Goal: Information Seeking & Learning: Learn about a topic

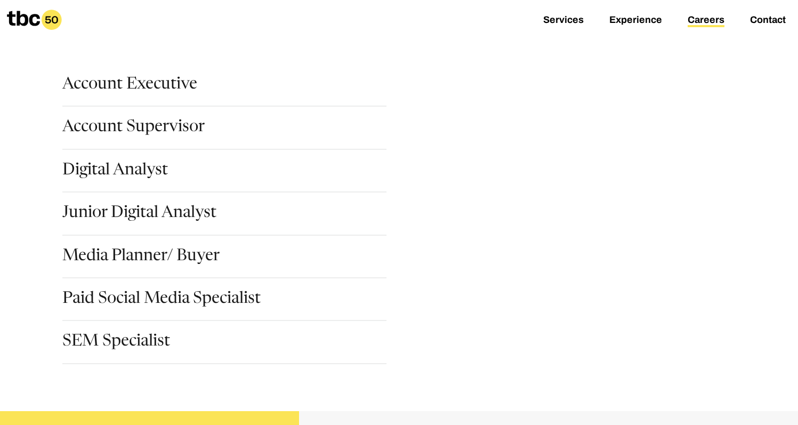
scroll to position [149, 0]
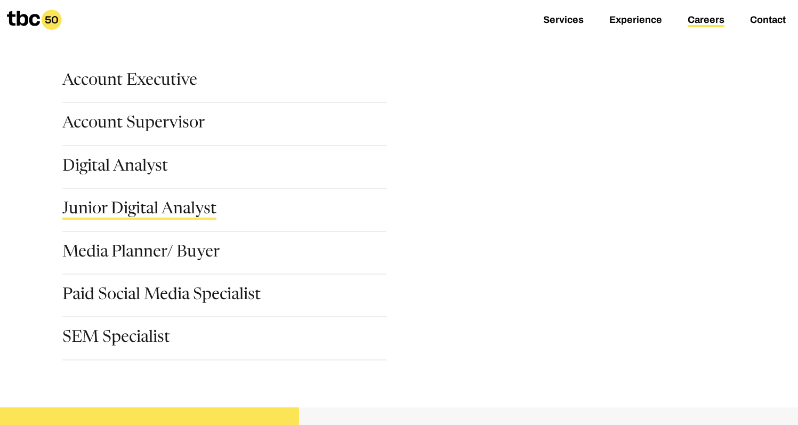
click at [148, 215] on link "Junior Digital Analyst" at bounding box center [139, 211] width 154 height 18
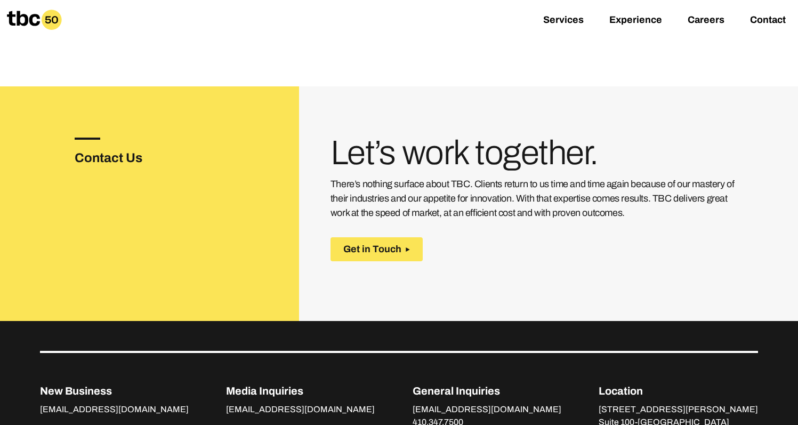
scroll to position [1818, 0]
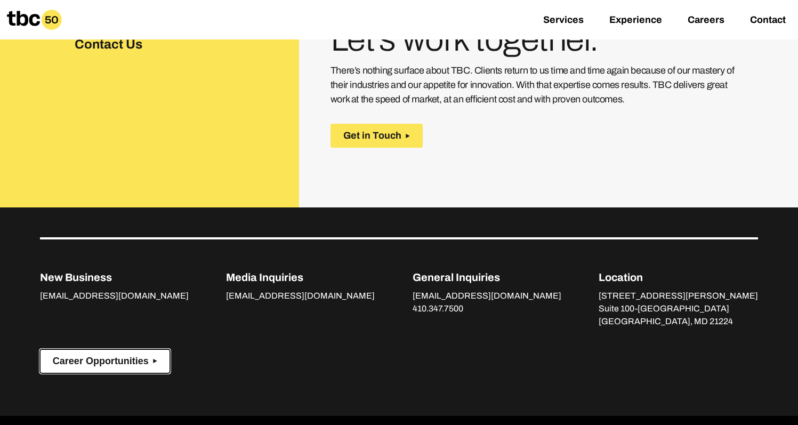
click at [130, 356] on span "Career Opportunities" at bounding box center [101, 361] width 96 height 11
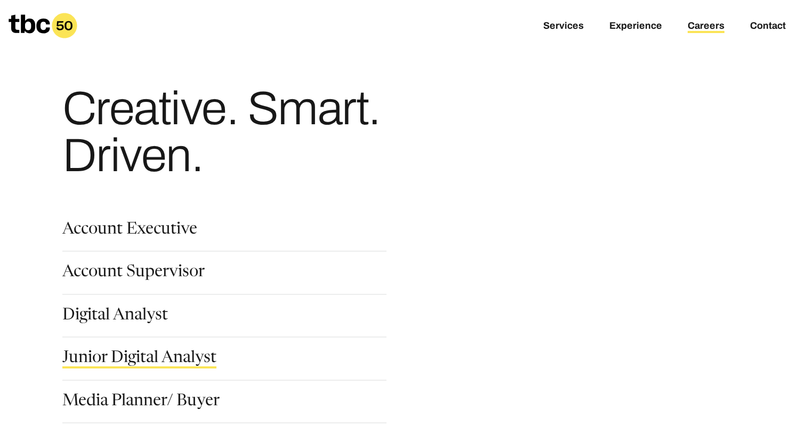
click at [140, 357] on link "Junior Digital Analyst" at bounding box center [139, 359] width 154 height 18
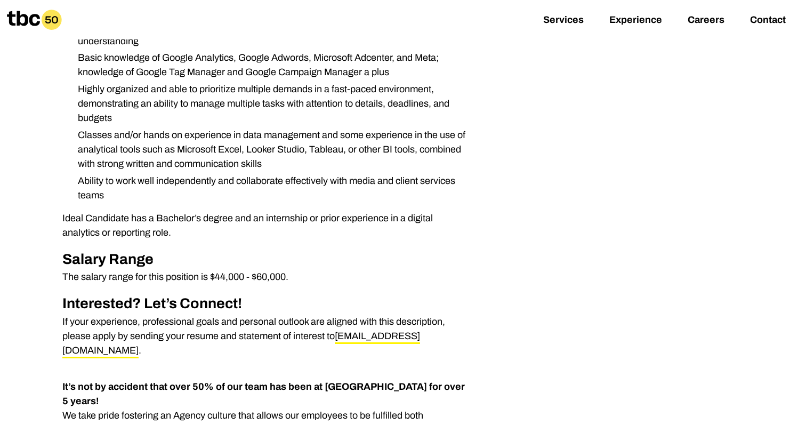
scroll to position [488, 0]
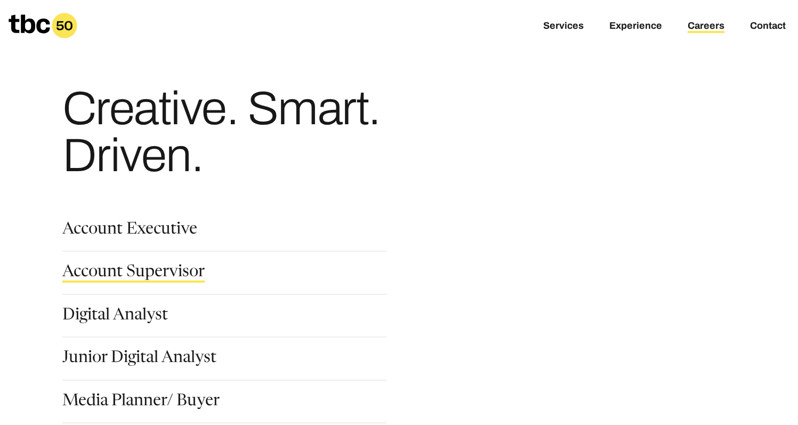
click at [165, 272] on link "Account Supervisor" at bounding box center [133, 273] width 142 height 18
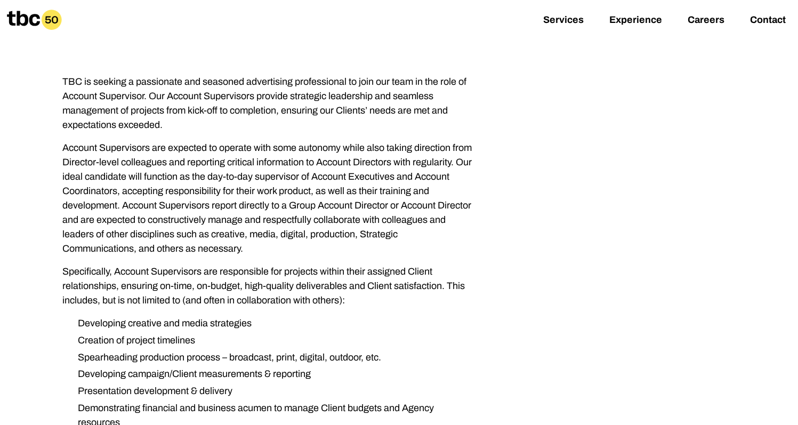
scroll to position [157, 0]
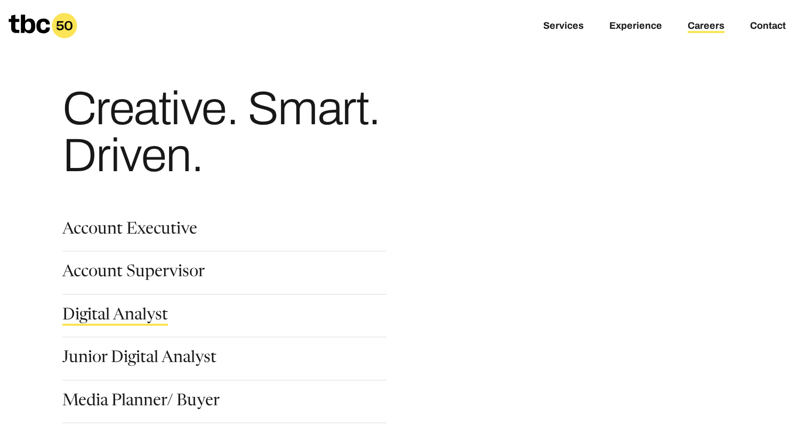
click at [135, 312] on link "Digital Analyst" at bounding box center [115, 317] width 106 height 18
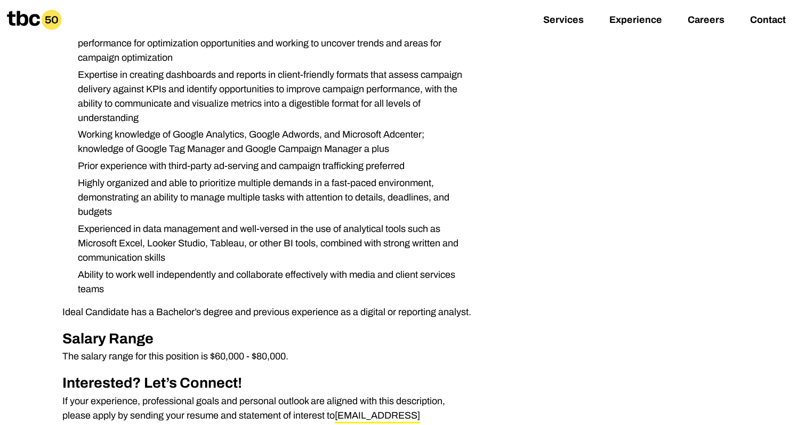
scroll to position [341, 0]
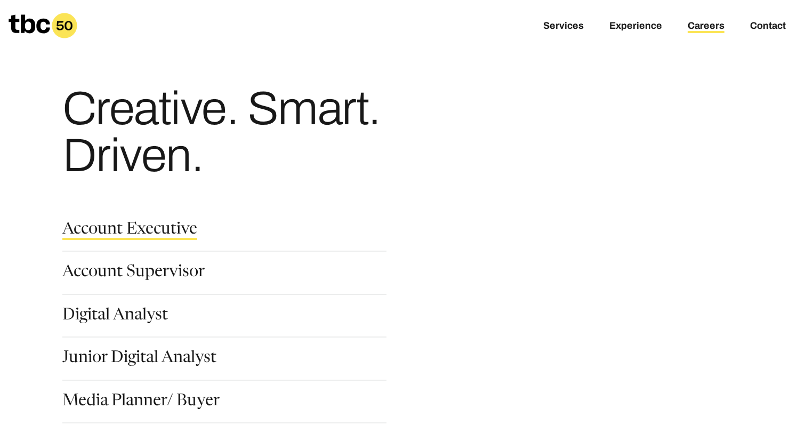
click at [160, 230] on link "Account Executive" at bounding box center [129, 231] width 135 height 18
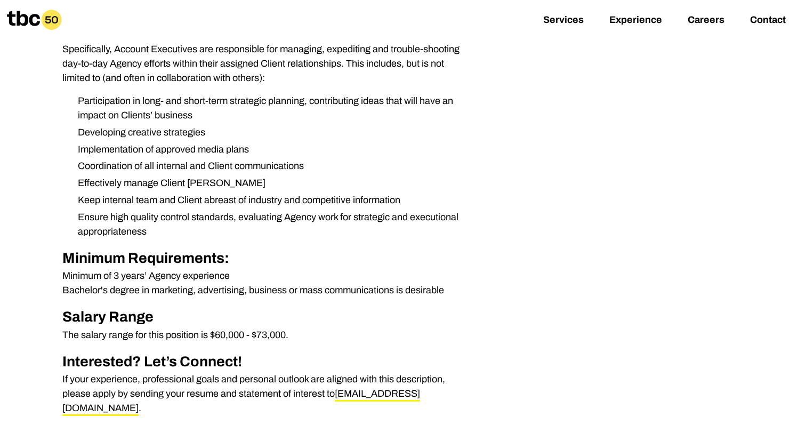
scroll to position [336, 0]
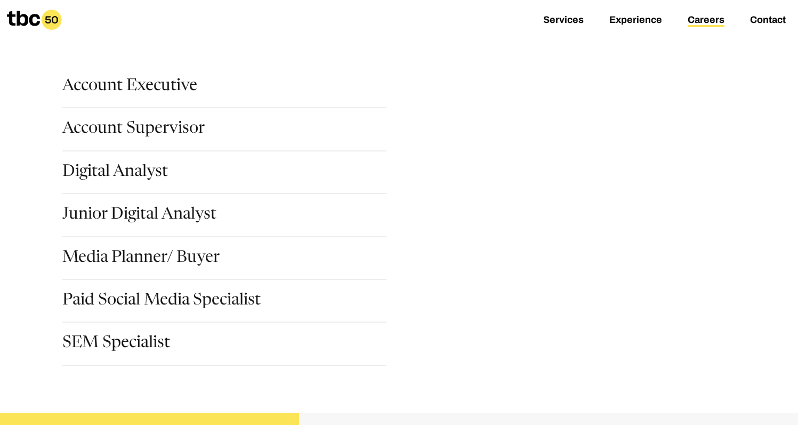
scroll to position [136, 0]
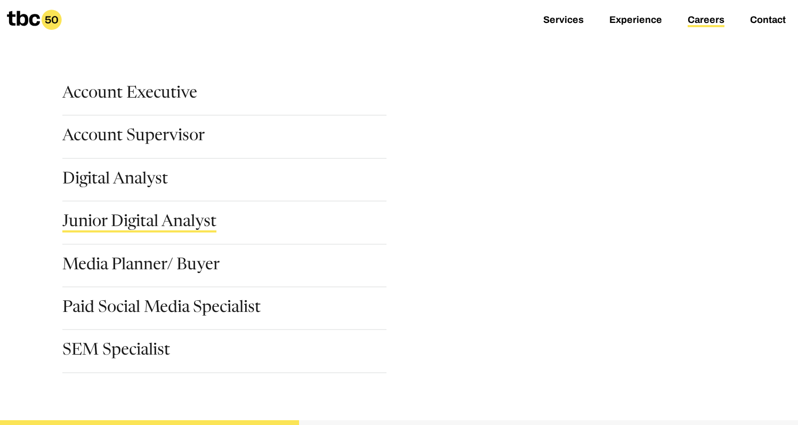
click at [162, 223] on link "Junior Digital Analyst" at bounding box center [139, 223] width 154 height 18
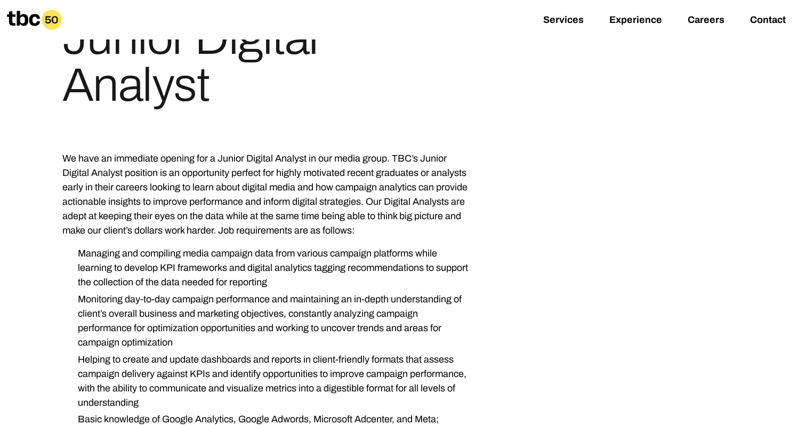
scroll to position [129, 0]
